Goal: Task Accomplishment & Management: Manage account settings

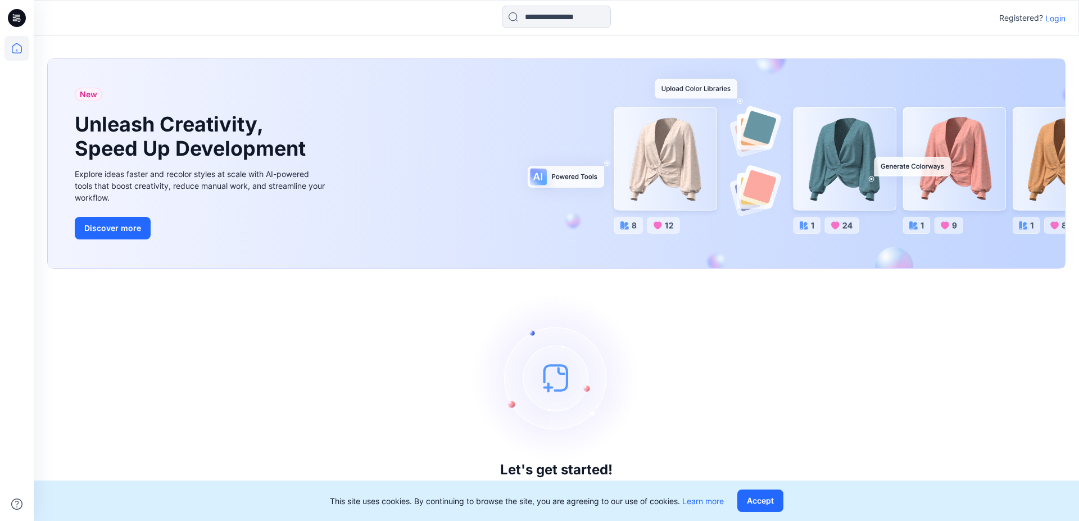
click at [1050, 20] on p "Login" at bounding box center [1055, 18] width 20 height 12
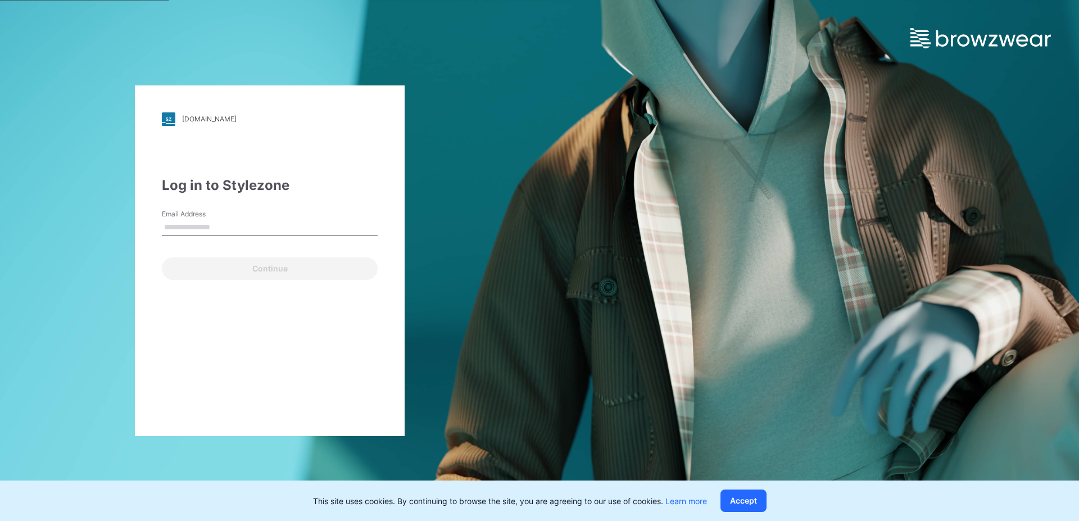
click at [261, 217] on div "Email Address" at bounding box center [270, 226] width 216 height 34
click at [259, 221] on input "Email Address" at bounding box center [270, 227] width 216 height 17
click at [223, 228] on input "Email Address" at bounding box center [270, 227] width 216 height 17
type input "**********"
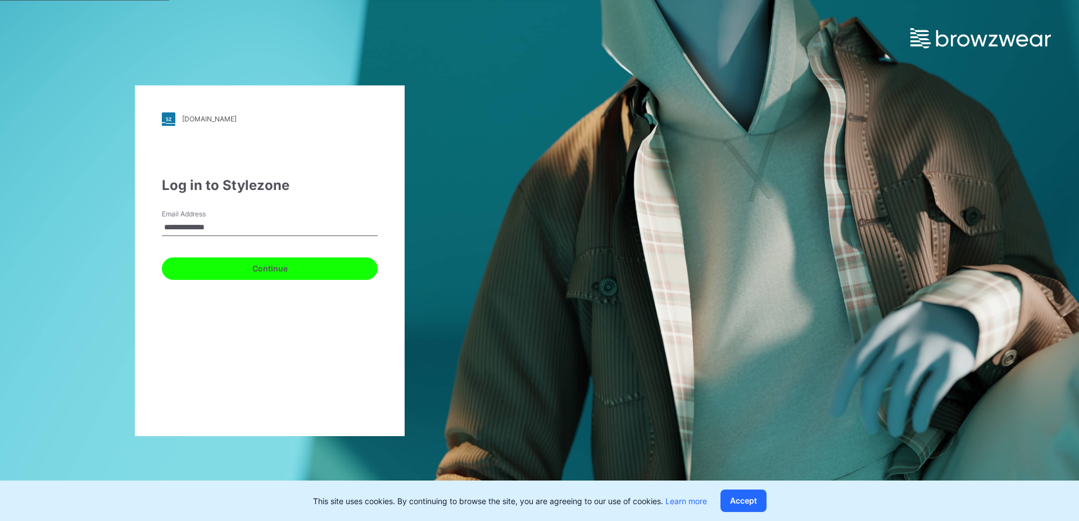
click at [272, 278] on button "Continue" at bounding box center [270, 268] width 216 height 22
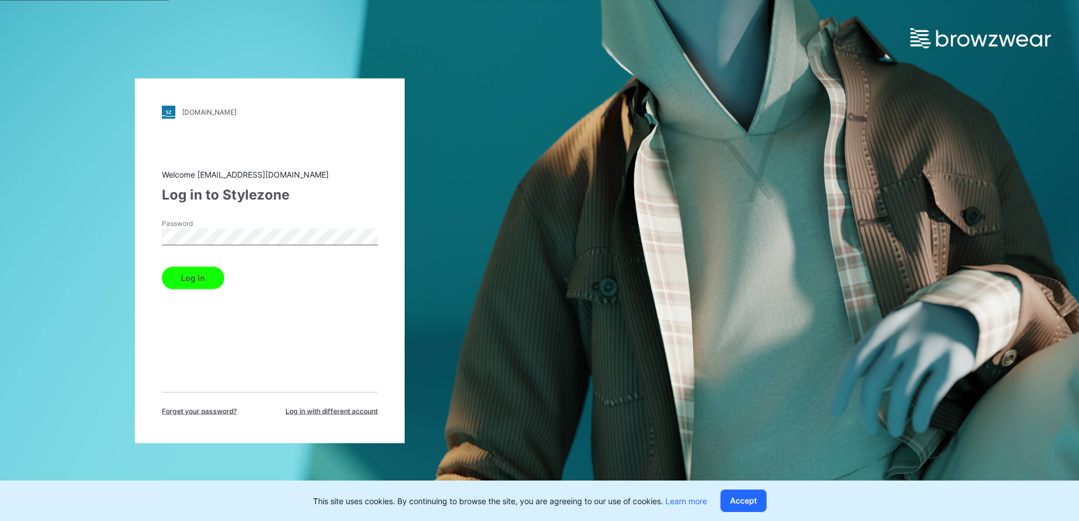
click at [198, 277] on button "Log in" at bounding box center [193, 277] width 62 height 22
